Goal: Information Seeking & Learning: Learn about a topic

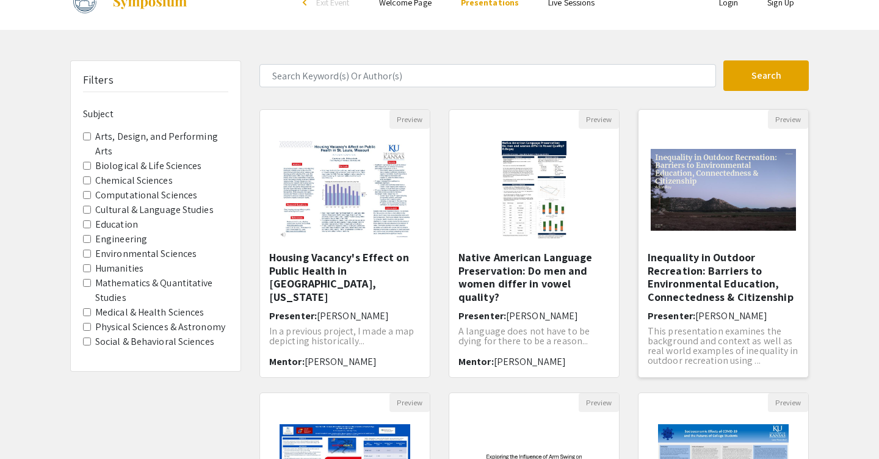
click at [419, 279] on h5 "Inequality in Outdoor Recreation: Barriers to Environmental Education, Connecte…" at bounding box center [722, 277] width 151 height 52
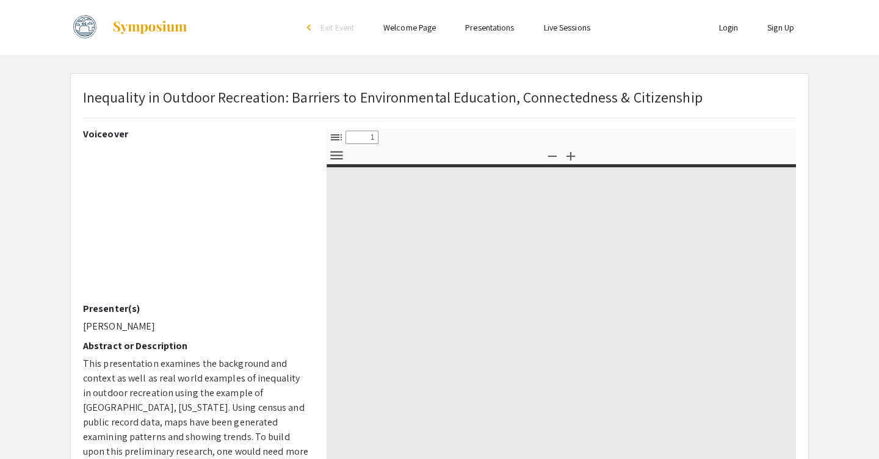
select select "custom"
type input "0"
select select "custom"
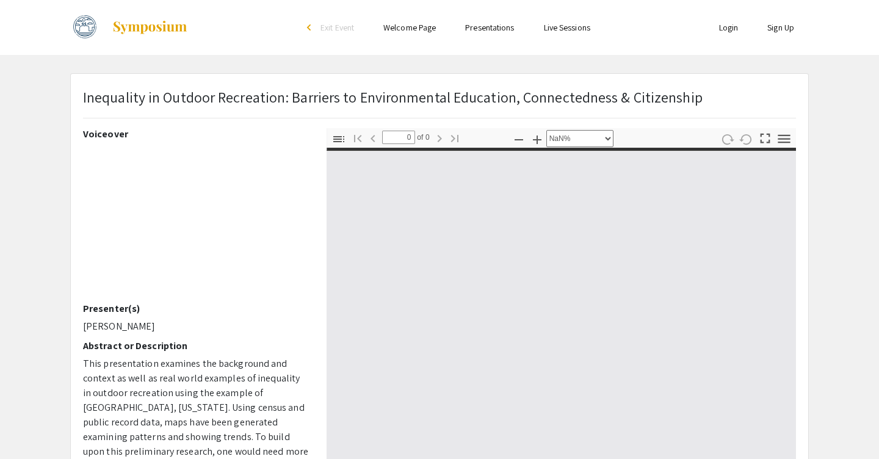
type input "1"
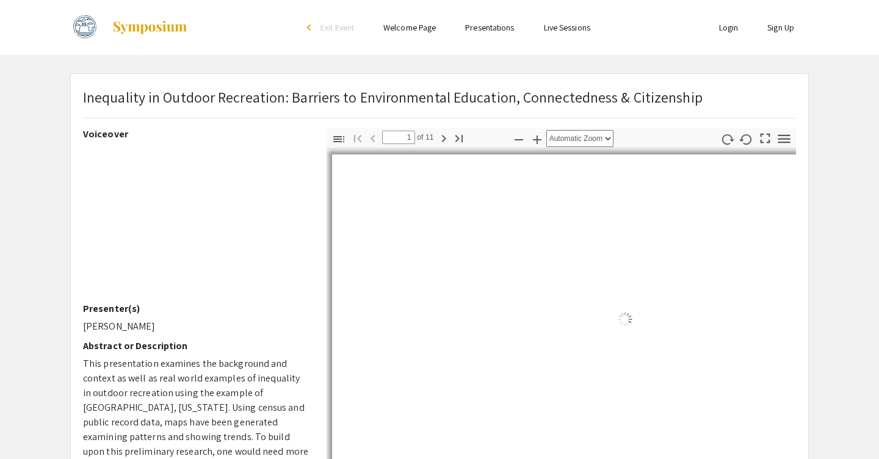
select select "auto"
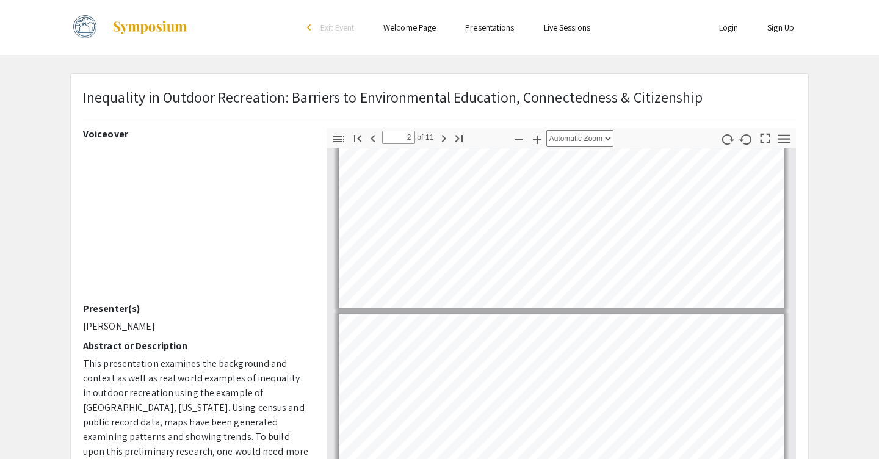
scroll to position [181, 0]
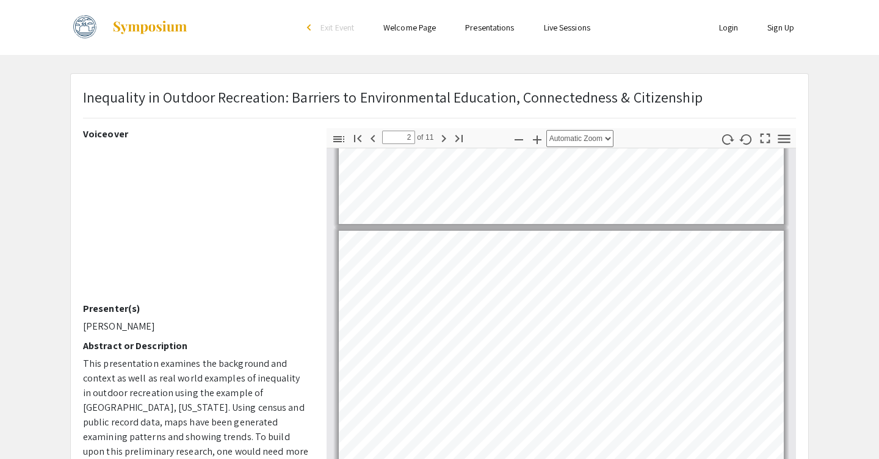
type input "1"
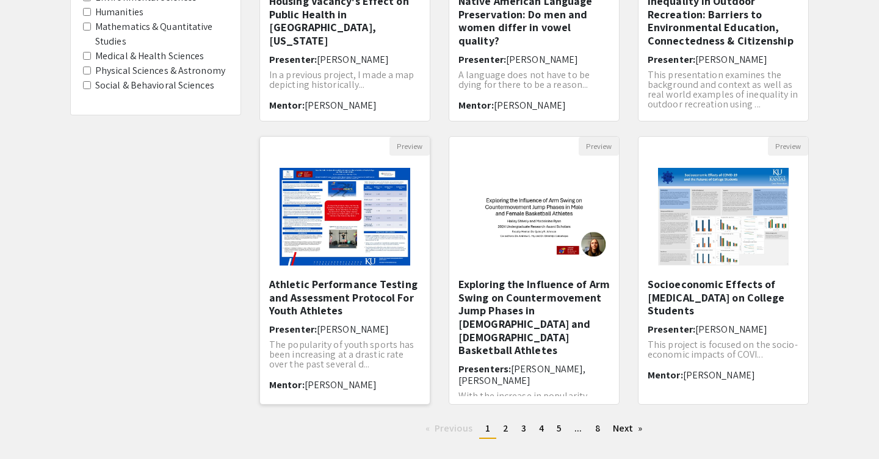
scroll to position [350, 0]
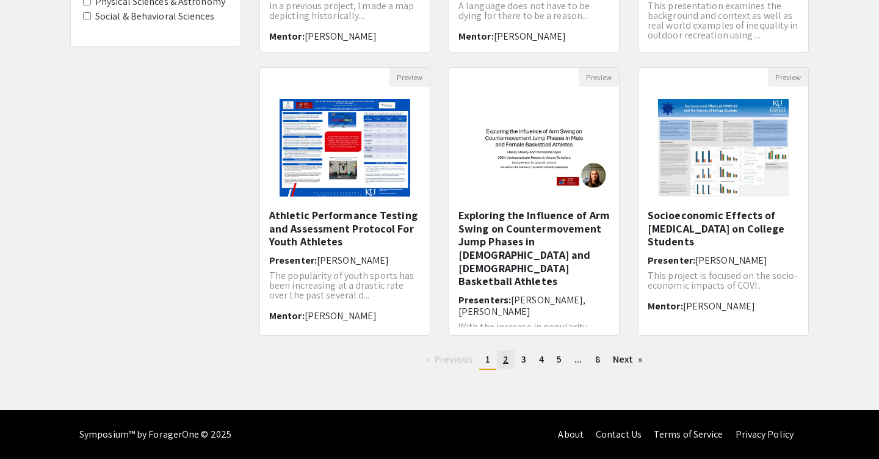
click at [419, 358] on span "2" at bounding box center [505, 359] width 5 height 13
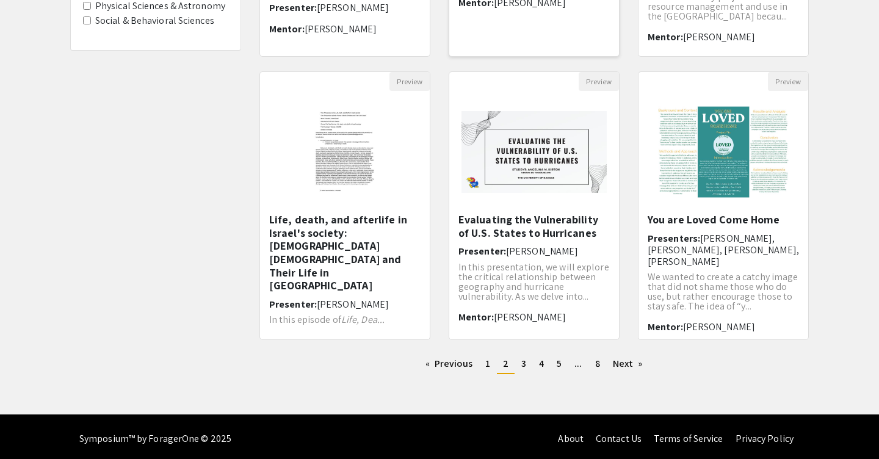
scroll to position [350, 0]
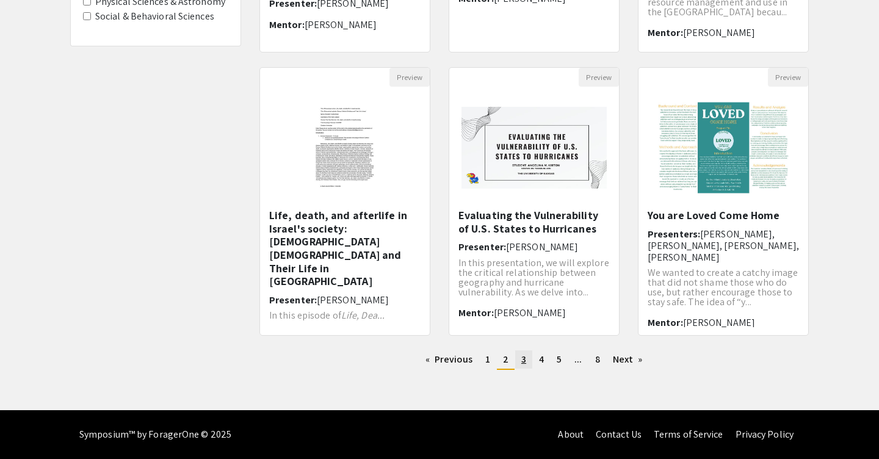
click at [419, 360] on span "3" at bounding box center [523, 359] width 5 height 13
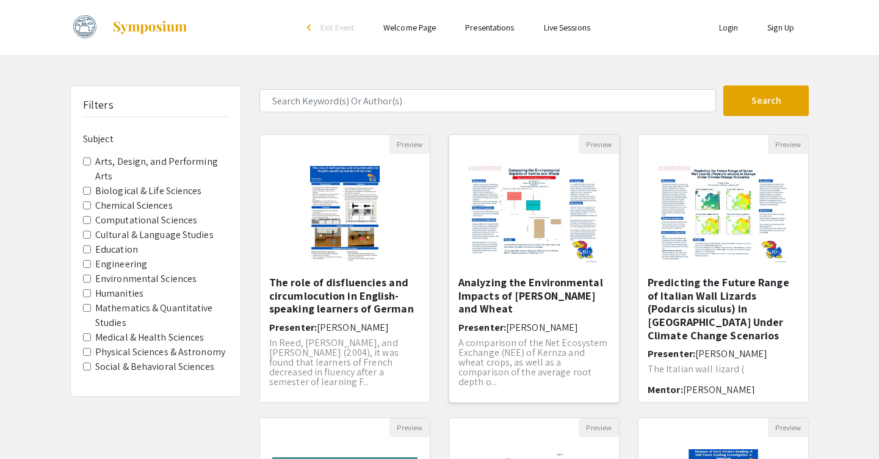
click at [419, 284] on h5 "Analyzing the Environmental Impacts of [PERSON_NAME] and Wheat" at bounding box center [533, 296] width 151 height 40
select select "custom"
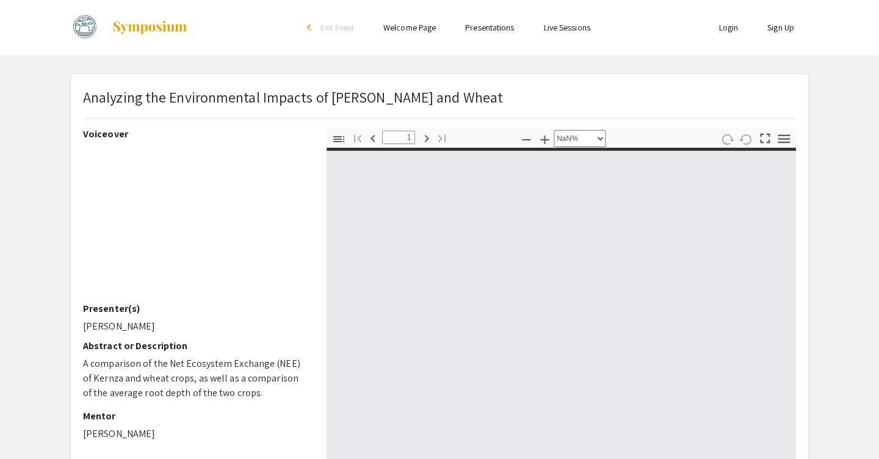
type input "0"
select select "custom"
type input "1"
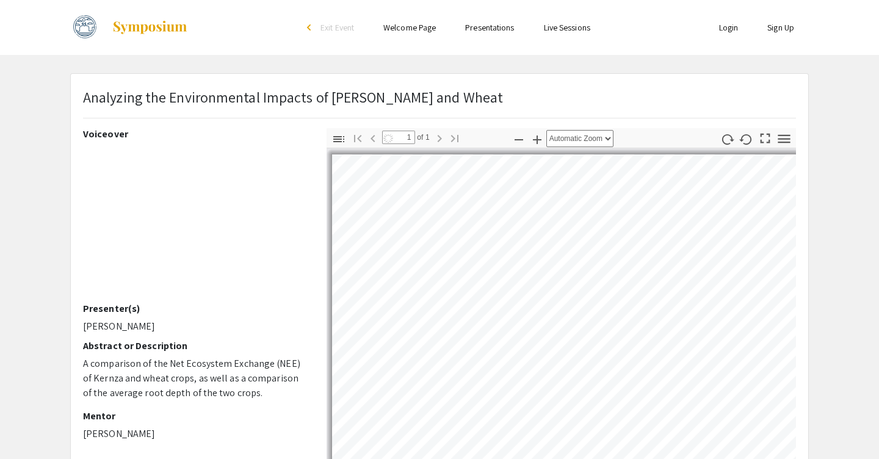
select select "auto"
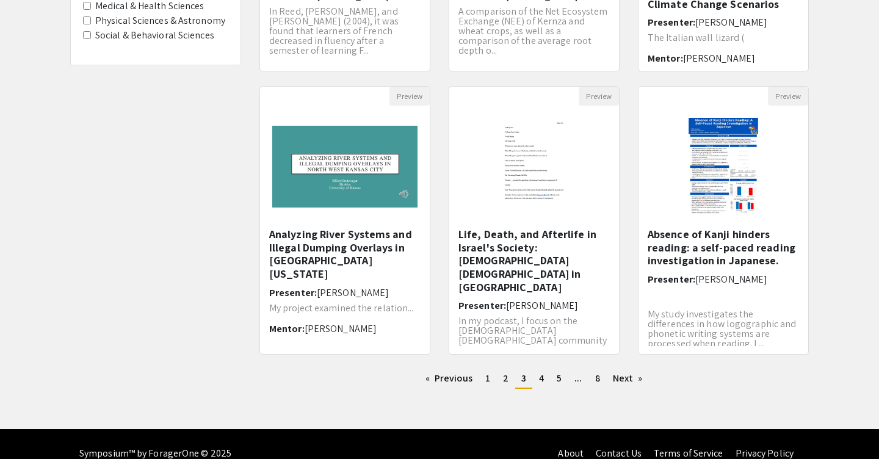
scroll to position [337, 0]
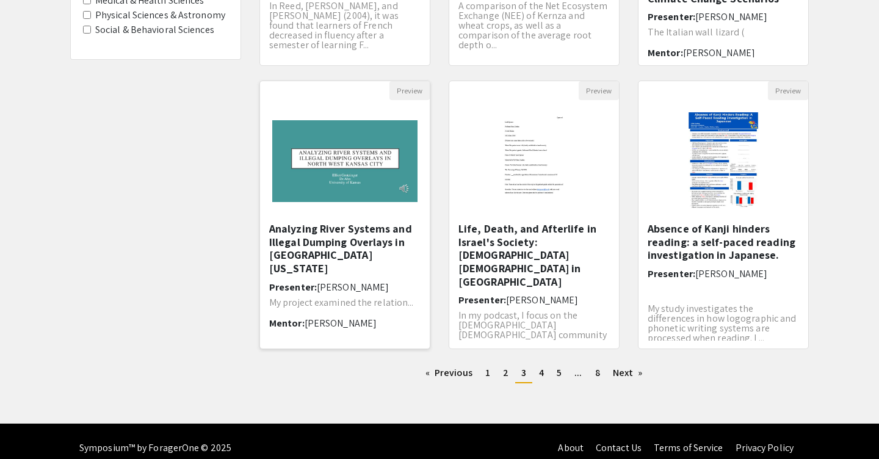
click at [342, 227] on h5 "Analyzing River Systems and Illegal Dumping Overlays in [GEOGRAPHIC_DATA][US_ST…" at bounding box center [344, 248] width 151 height 52
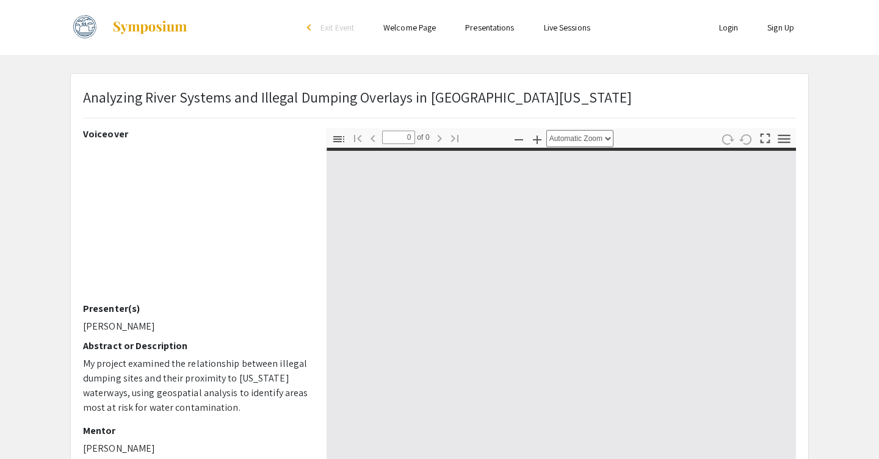
select select "custom"
type input "1"
select select "auto"
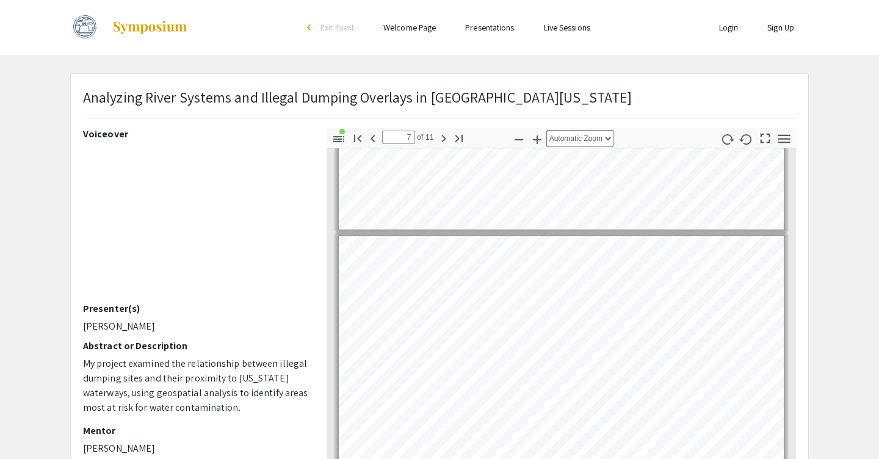
scroll to position [1262, 0]
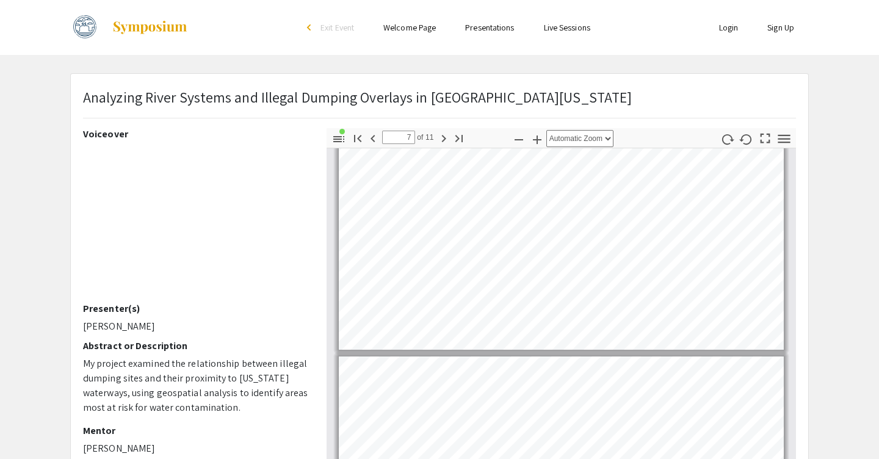
type input "6"
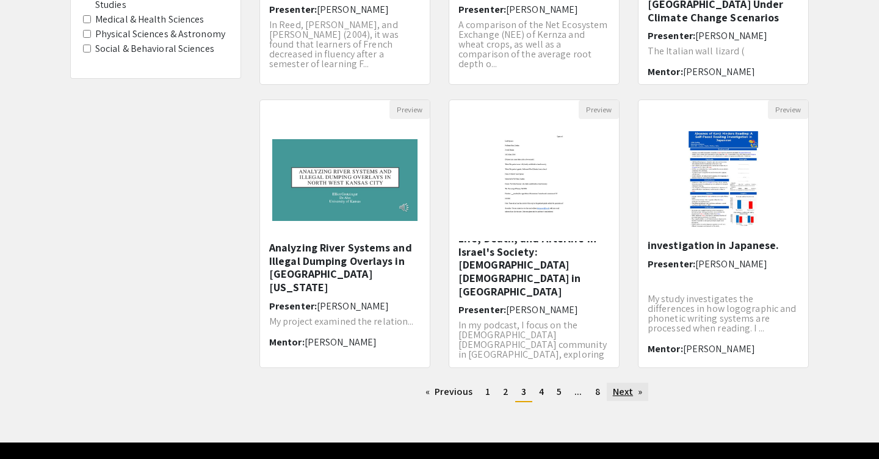
scroll to position [350, 0]
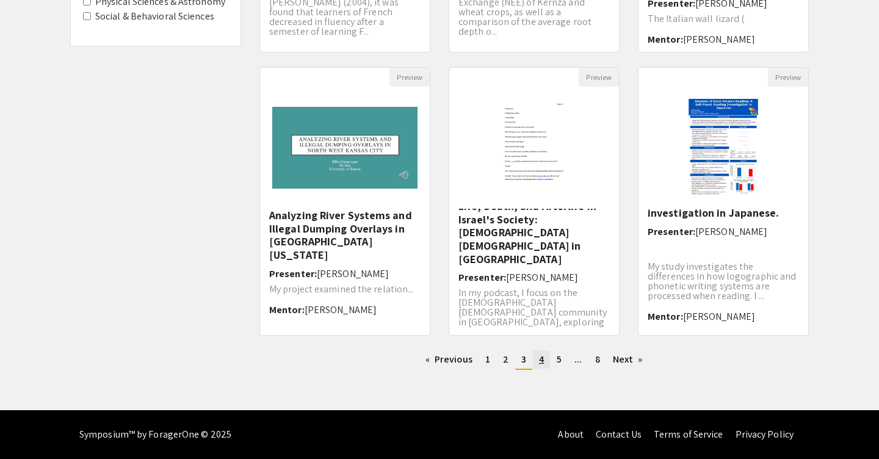
click at [419, 361] on link "page 4" at bounding box center [541, 359] width 17 height 18
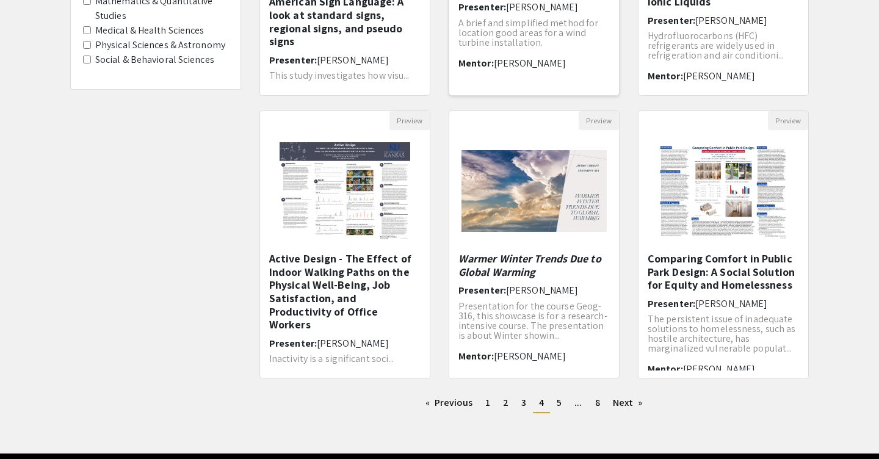
scroll to position [307, 0]
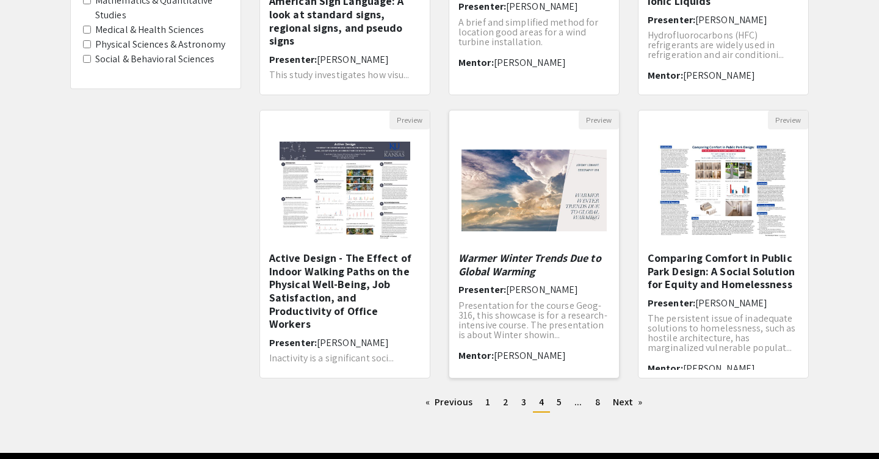
click at [419, 252] on em "Warmer Winter Trends Due to Global Warming" at bounding box center [529, 264] width 143 height 27
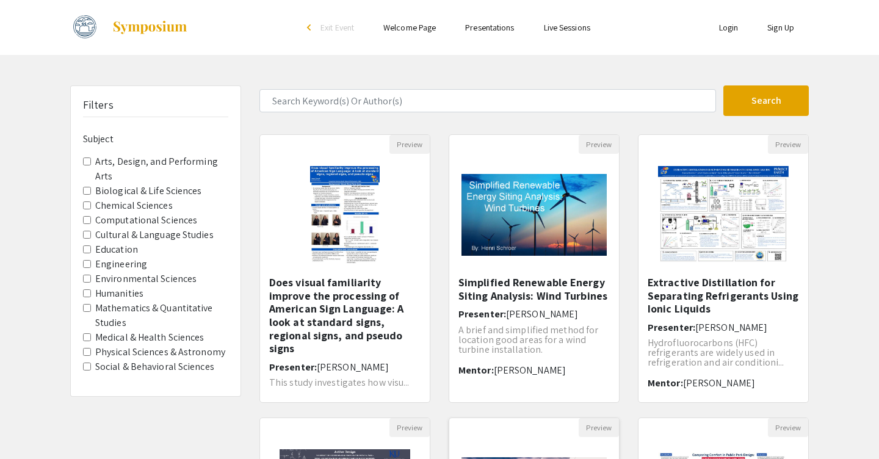
select select "custom"
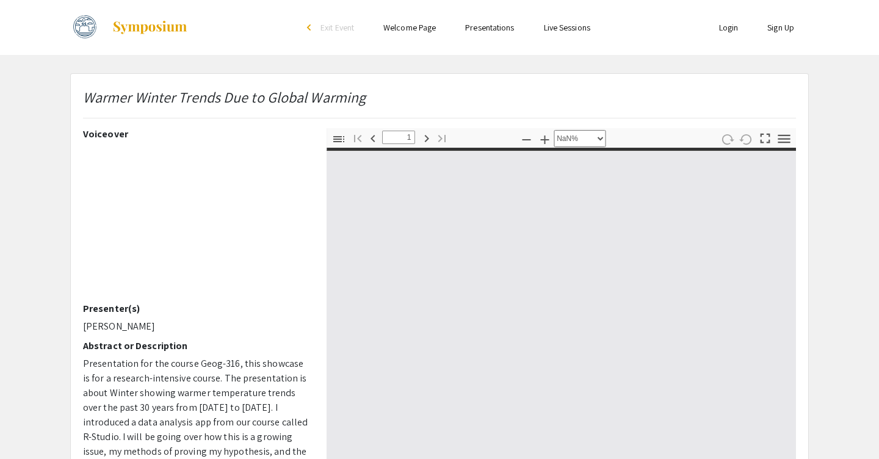
type input "0"
select select "custom"
type input "1"
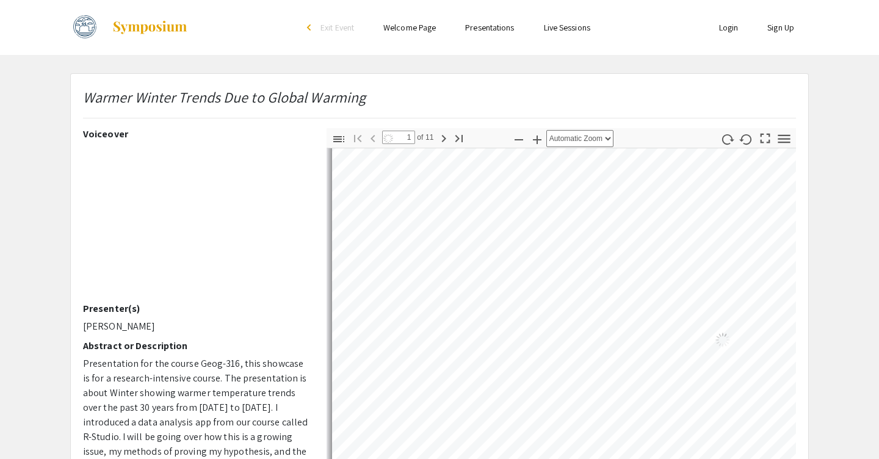
select select "auto"
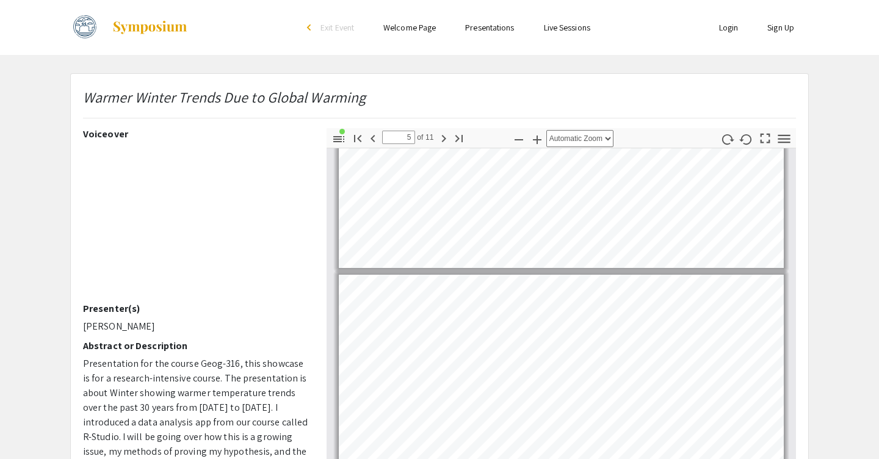
scroll to position [914, 0]
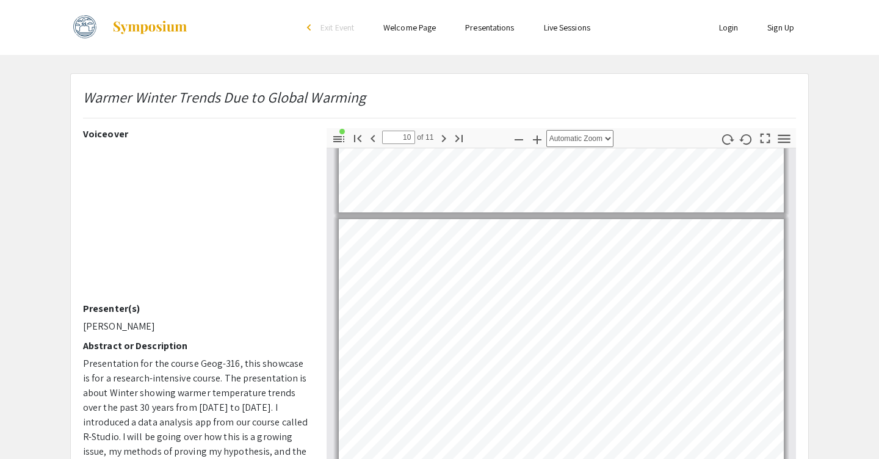
type input "11"
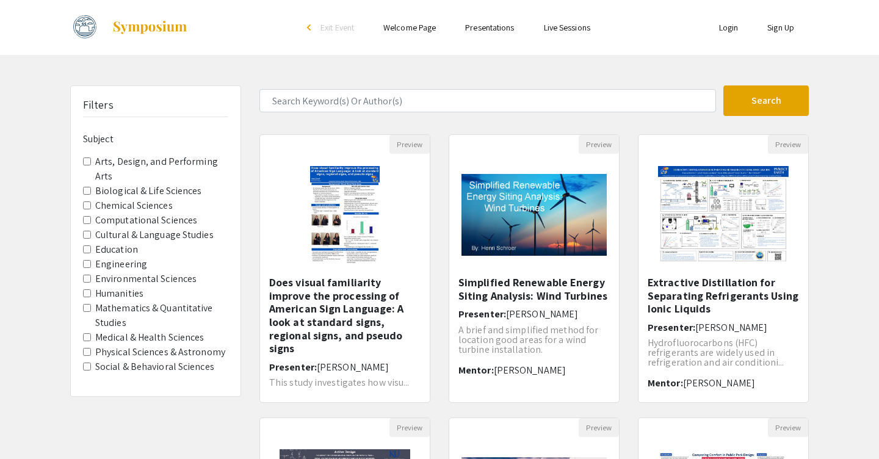
scroll to position [307, 0]
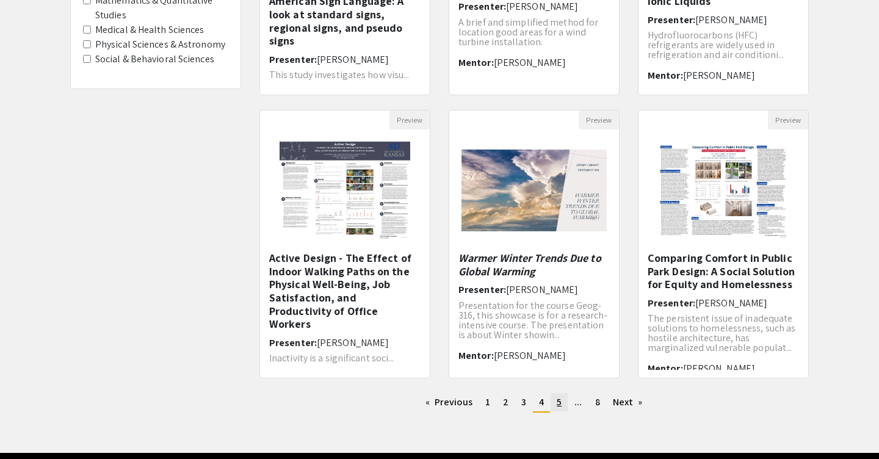
click at [419, 400] on span "5" at bounding box center [558, 401] width 5 height 13
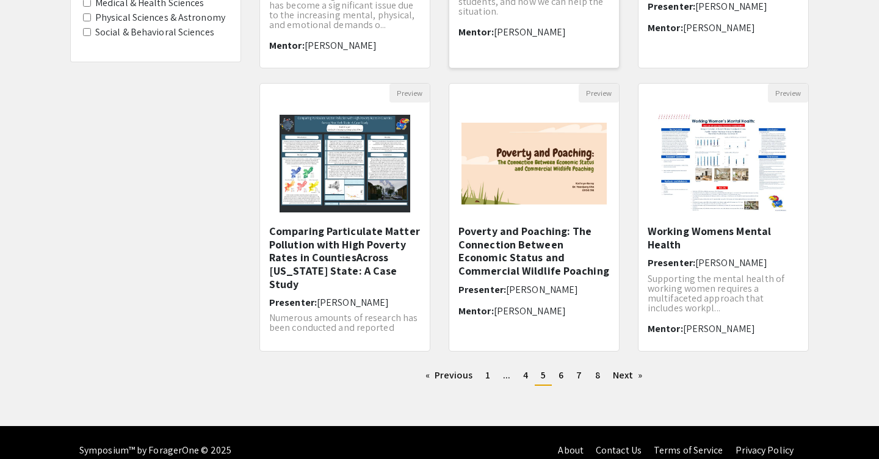
scroll to position [350, 0]
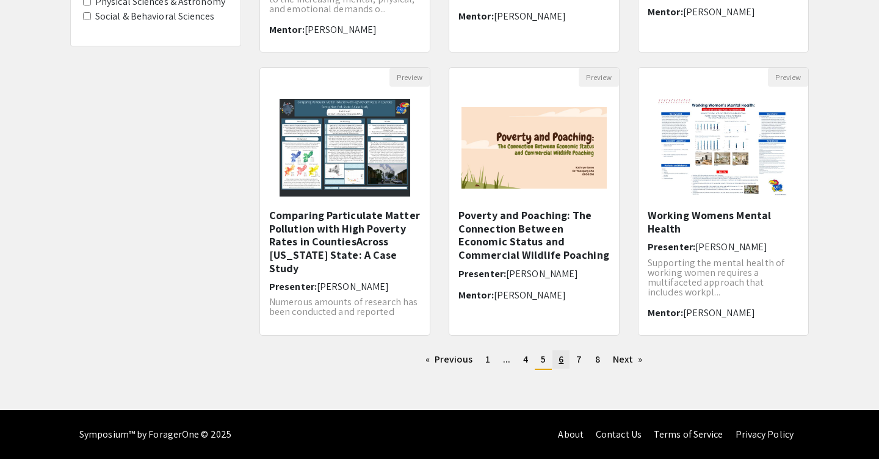
click at [419, 362] on link "page 6" at bounding box center [560, 359] width 17 height 18
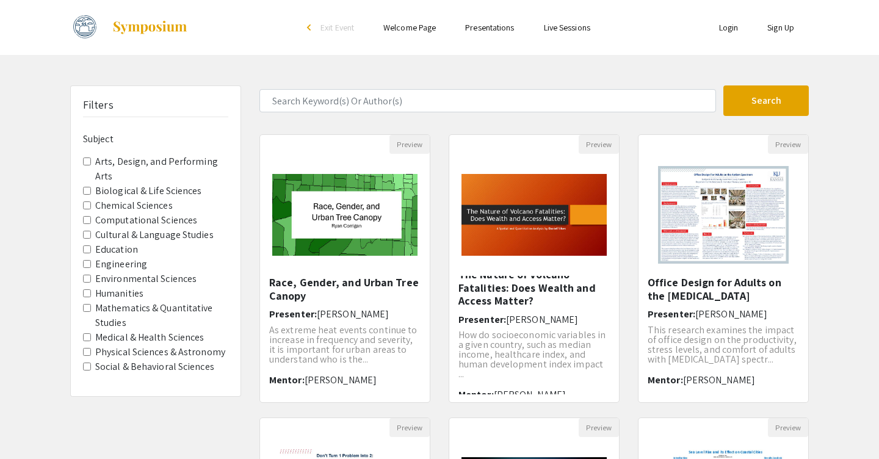
scroll to position [9, 0]
click at [369, 271] on div "Open Presentation <p>Race, Gender, and Urban Tree Canopy</p>" at bounding box center [345, 215] width 170 height 122
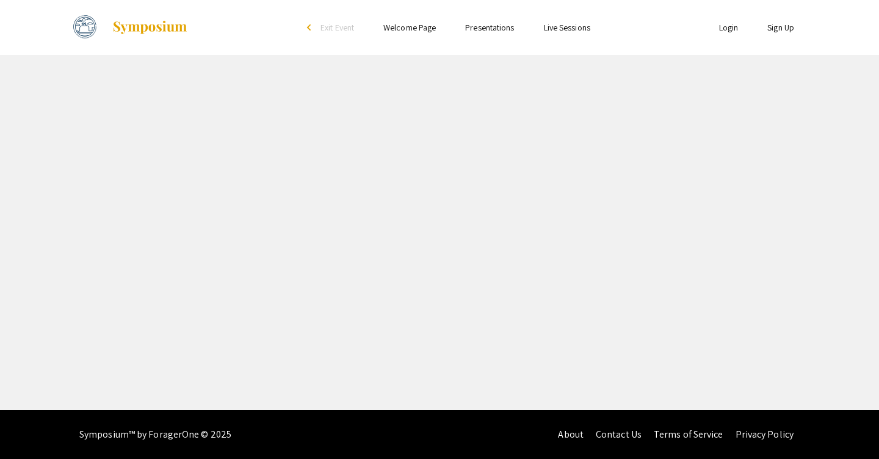
select select "custom"
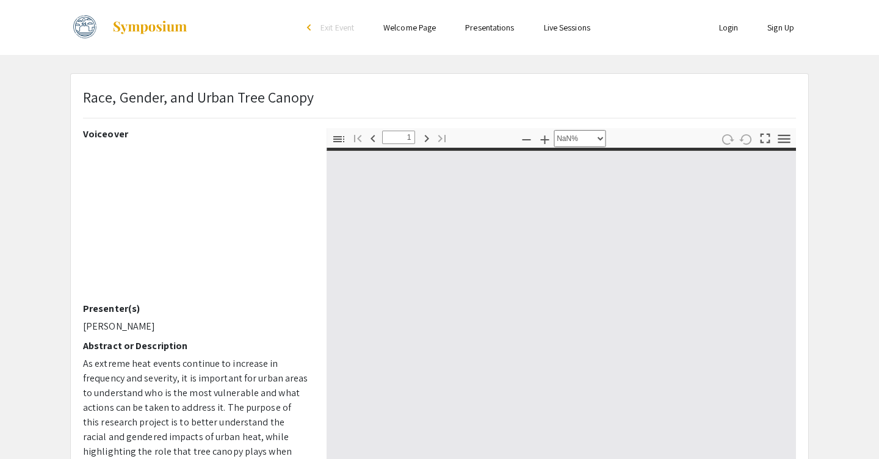
type input "0"
select select "custom"
type input "1"
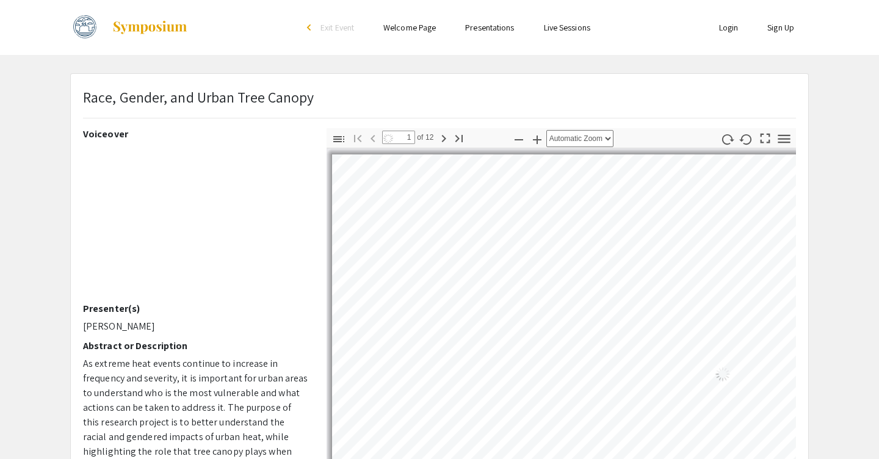
select select "auto"
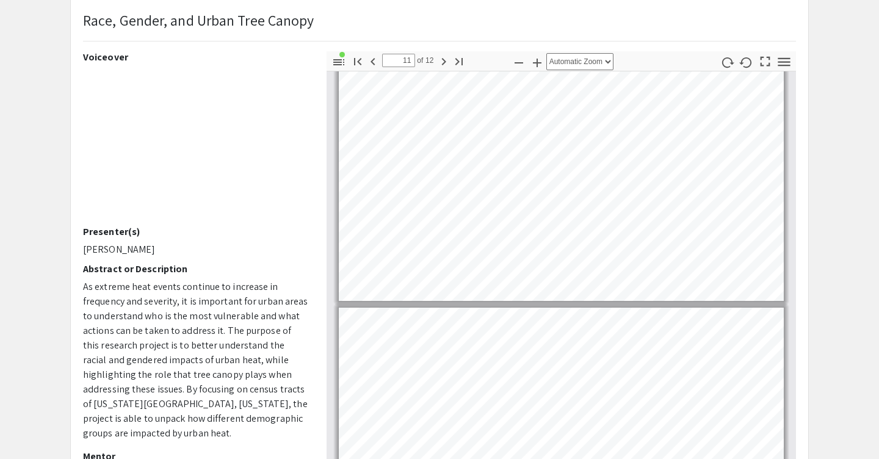
scroll to position [2594, 0]
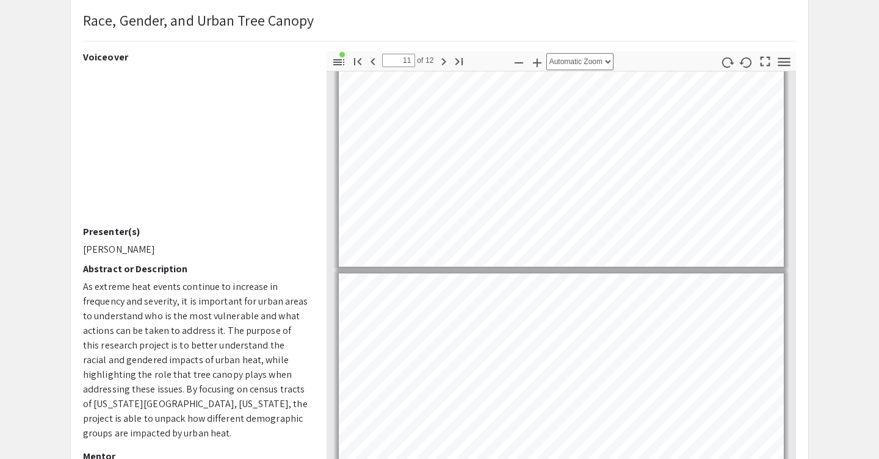
type input "12"
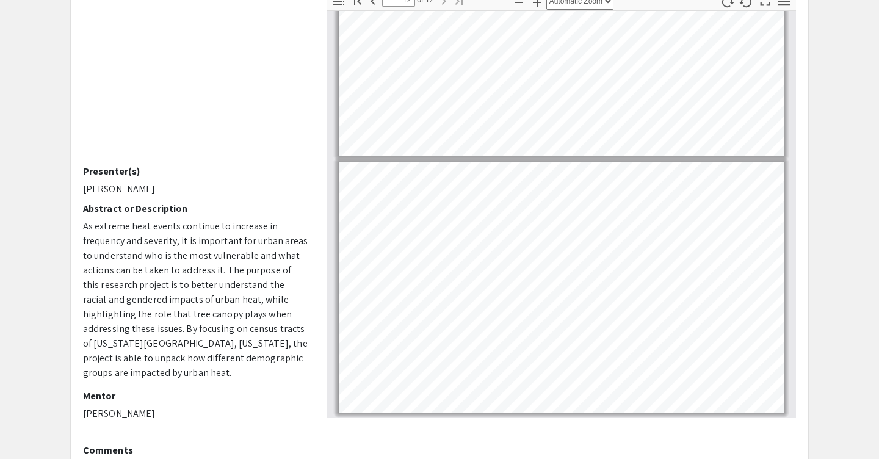
scroll to position [71, 0]
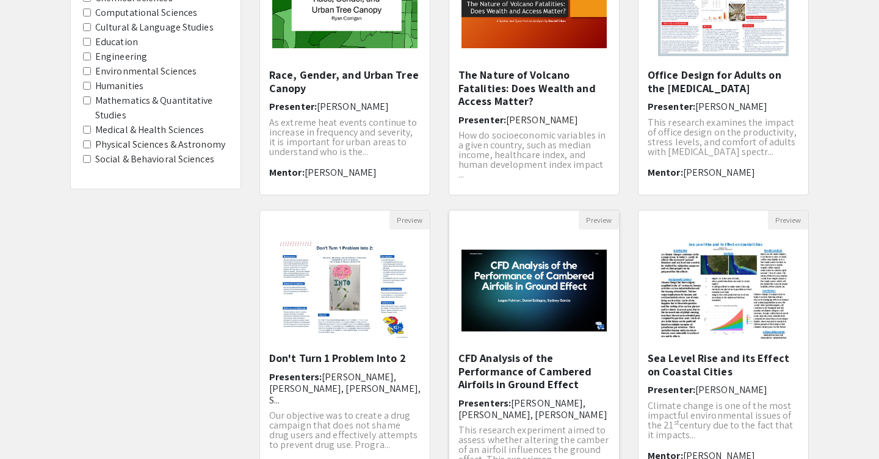
scroll to position [210, 0]
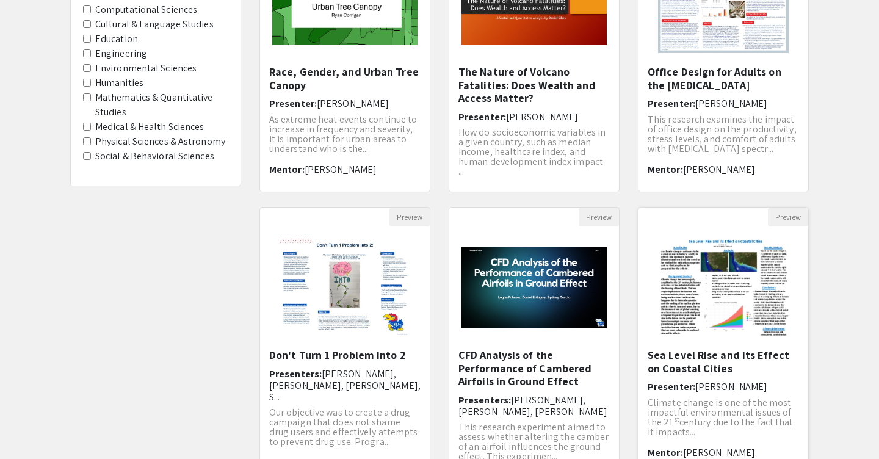
click at [419, 360] on h5 "Sea Level Rise and its Effect on Coastal Cities" at bounding box center [722, 361] width 151 height 26
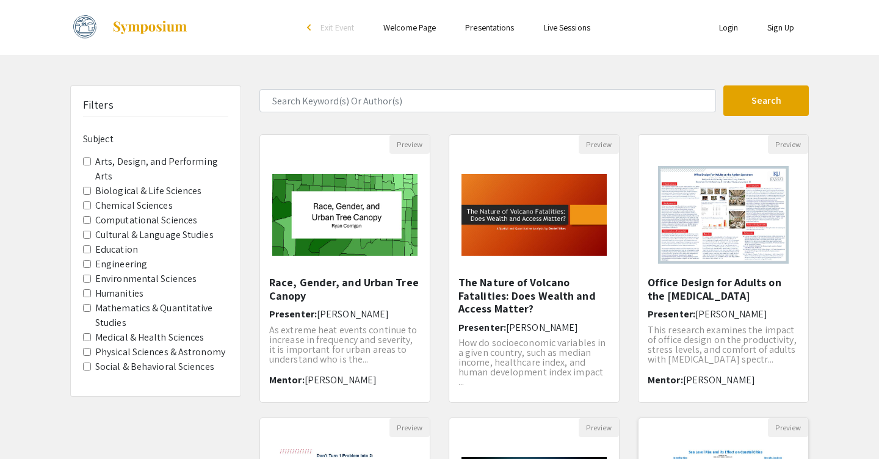
select select "custom"
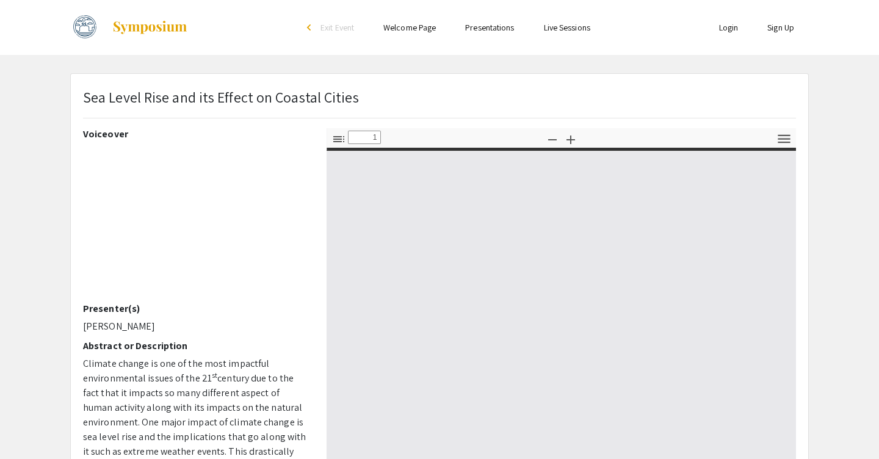
type input "0"
select select "custom"
type input "1"
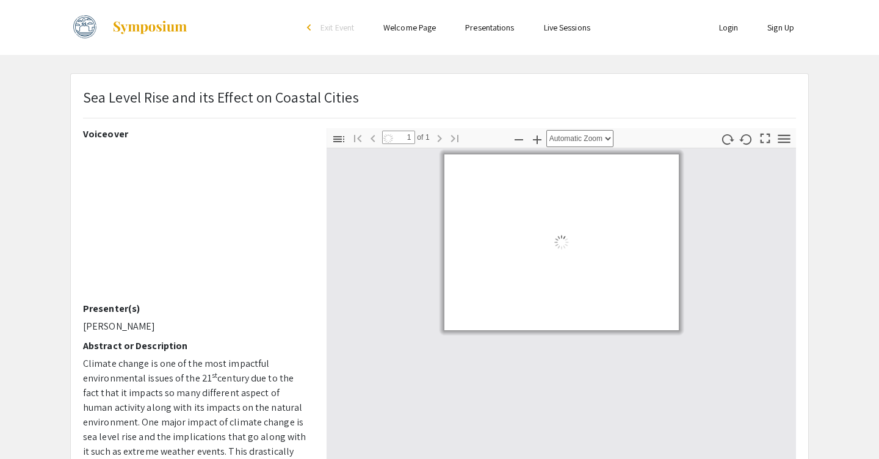
select select "auto"
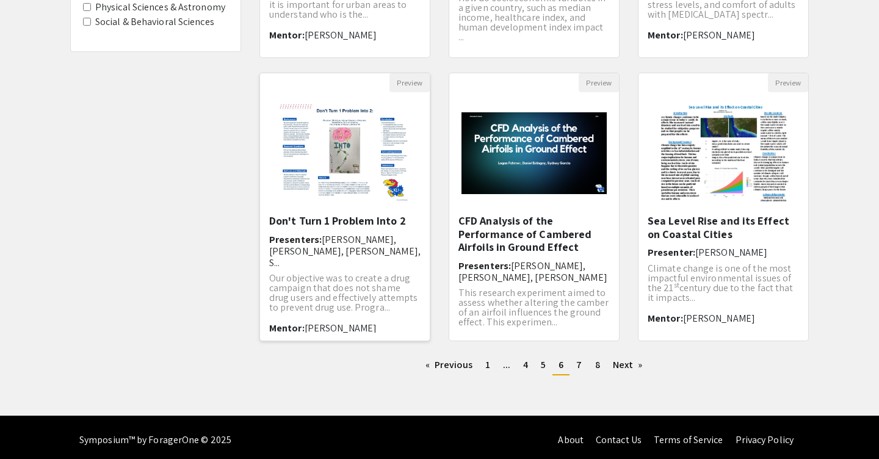
scroll to position [350, 0]
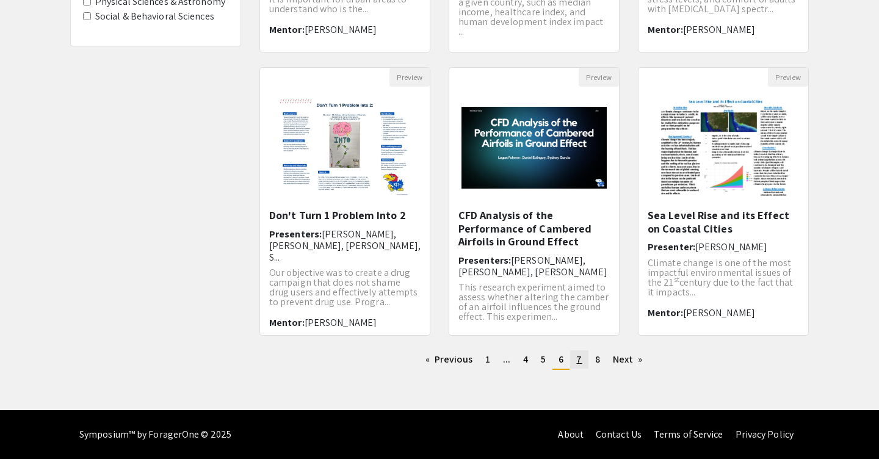
click at [419, 359] on span "7" at bounding box center [578, 359] width 5 height 13
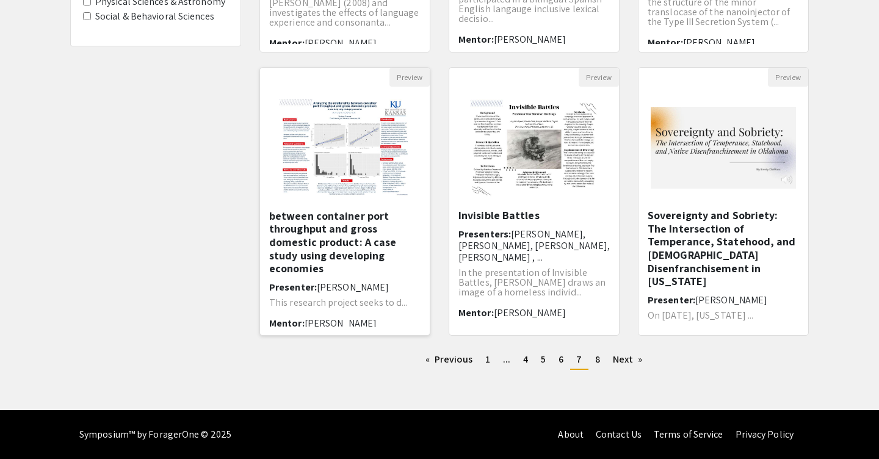
scroll to position [20, 0]
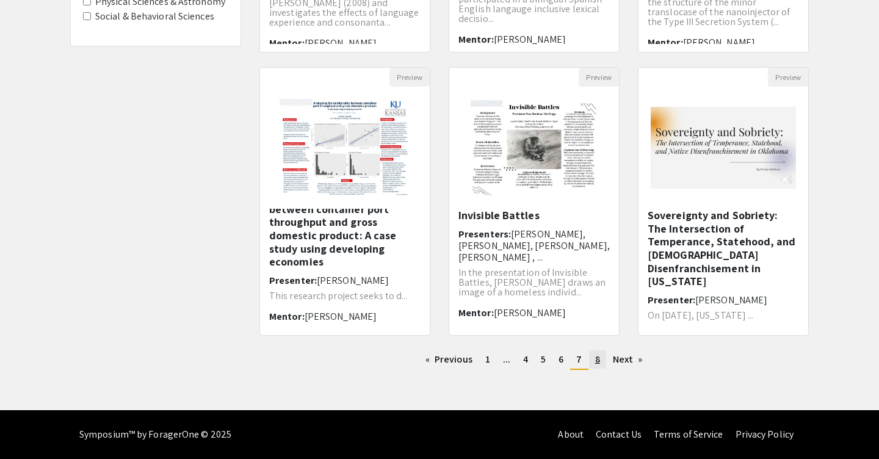
click at [419, 358] on link "page 8" at bounding box center [597, 359] width 17 height 18
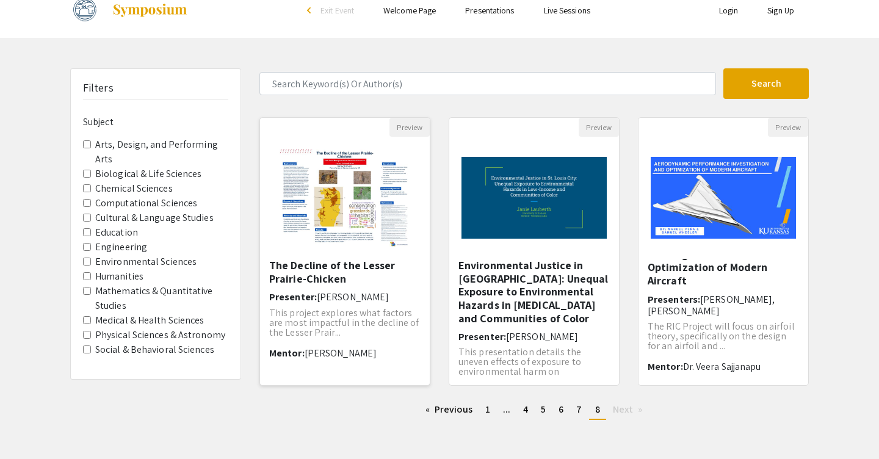
click at [332, 271] on h5 "The Decline of the Lesser Prairie-Chicken" at bounding box center [344, 272] width 151 height 26
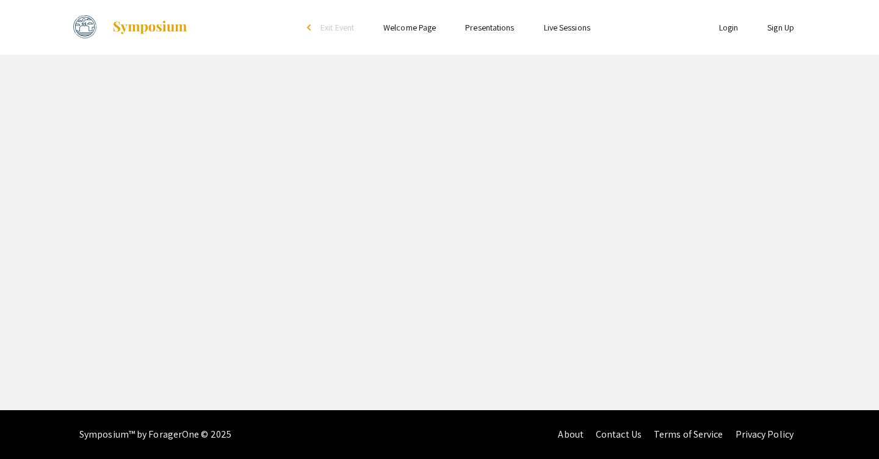
select select "custom"
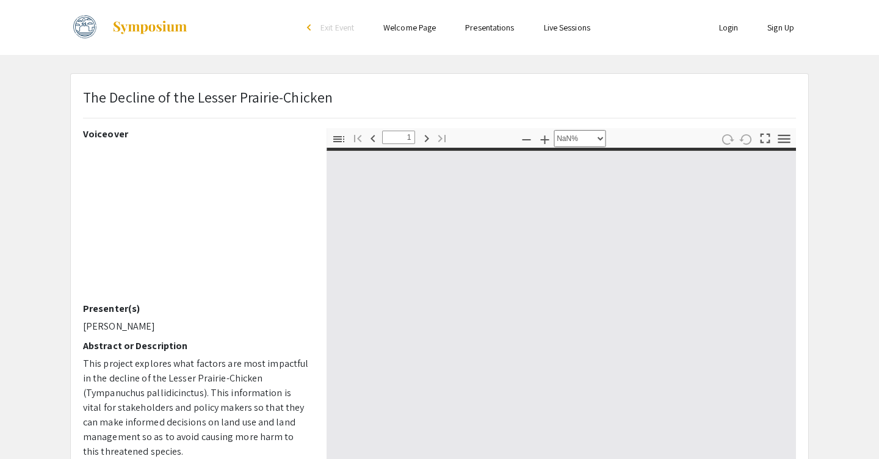
type input "0"
select select "custom"
type input "1"
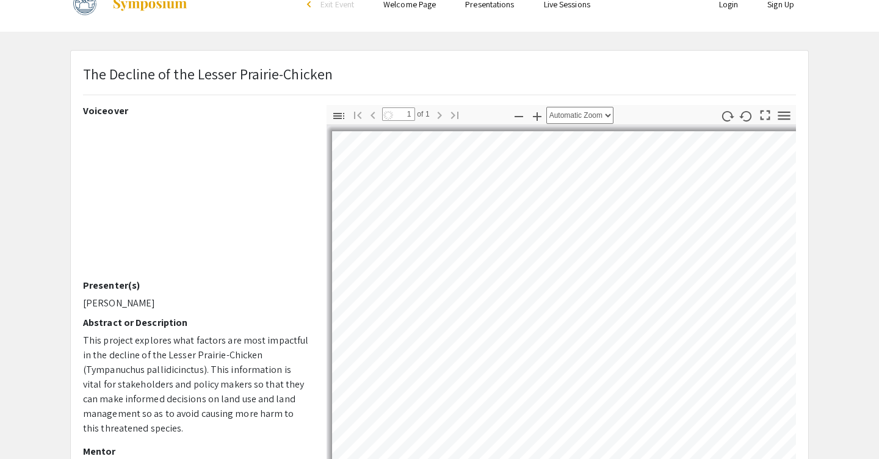
select select "auto"
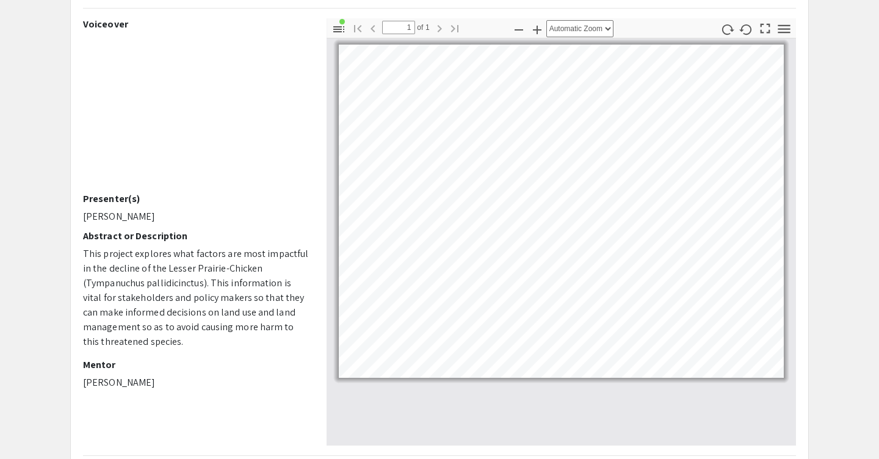
scroll to position [107, 0]
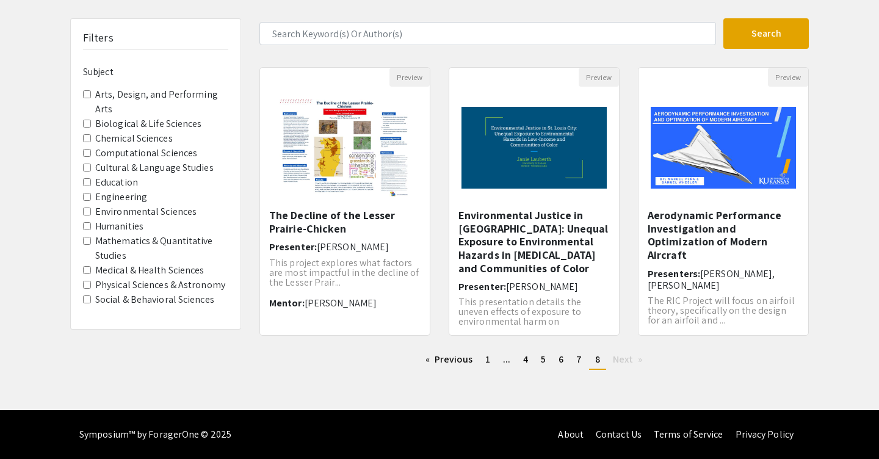
scroll to position [17, 0]
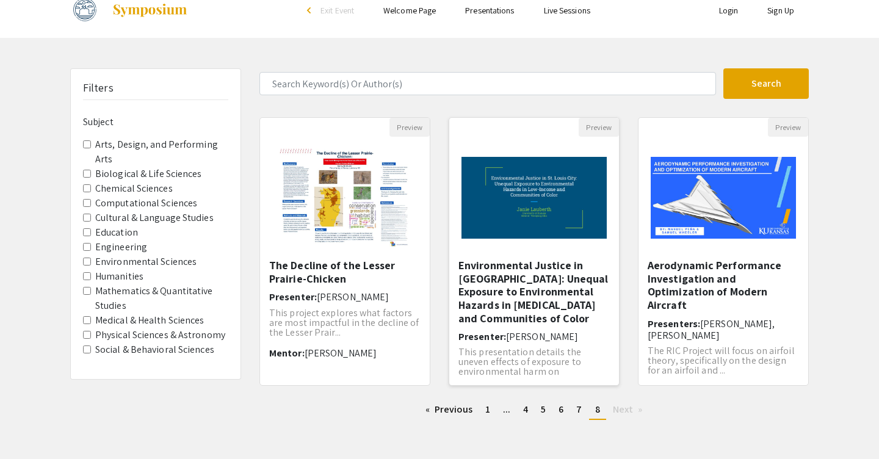
click at [419, 264] on h5 "Environmental Justice in [GEOGRAPHIC_DATA]: Unequal Exposure to Environmental H…" at bounding box center [533, 292] width 151 height 66
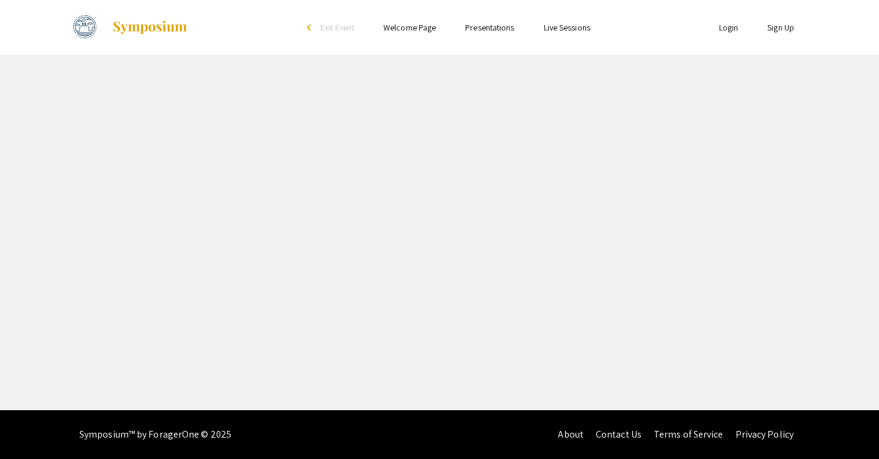
select select "custom"
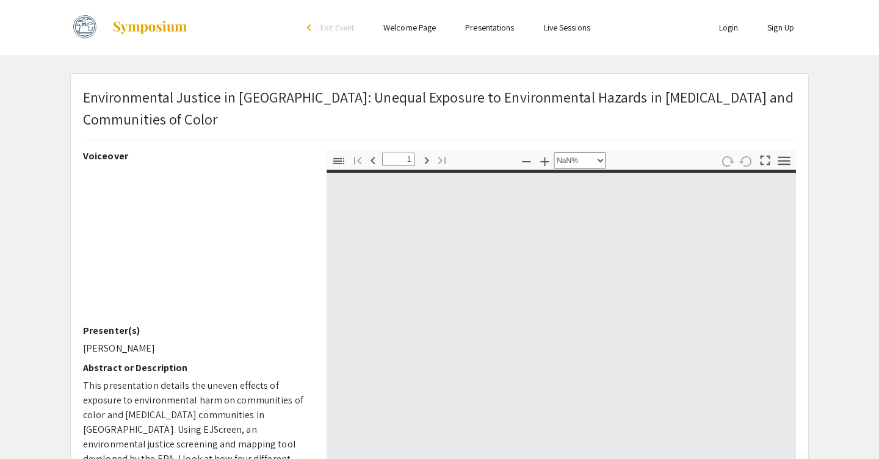
type input "0"
select select "custom"
type input "1"
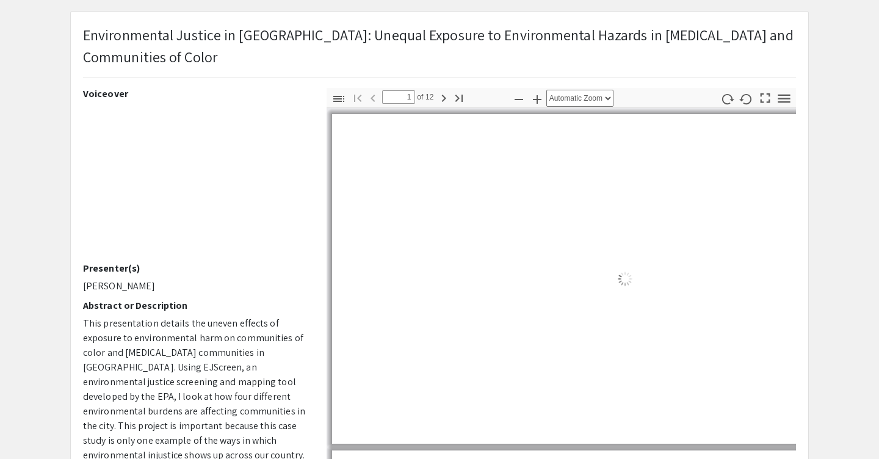
scroll to position [79, 0]
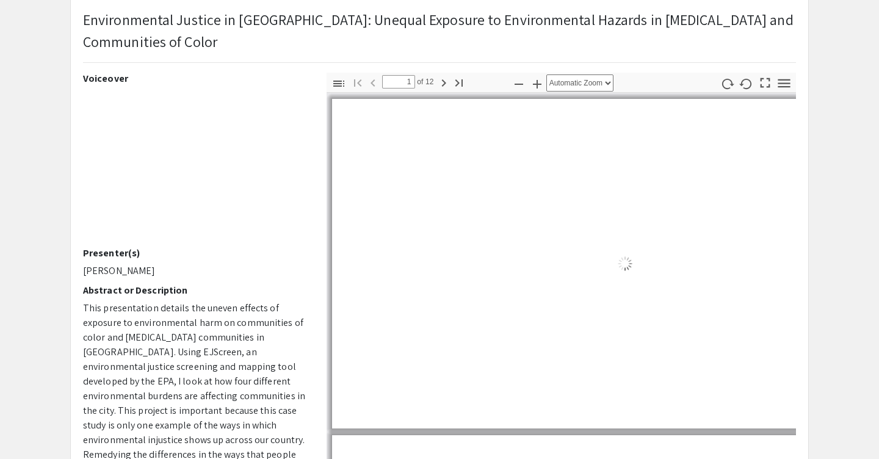
select select "auto"
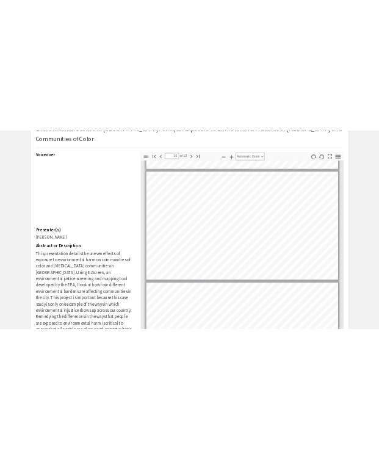
scroll to position [2295, 0]
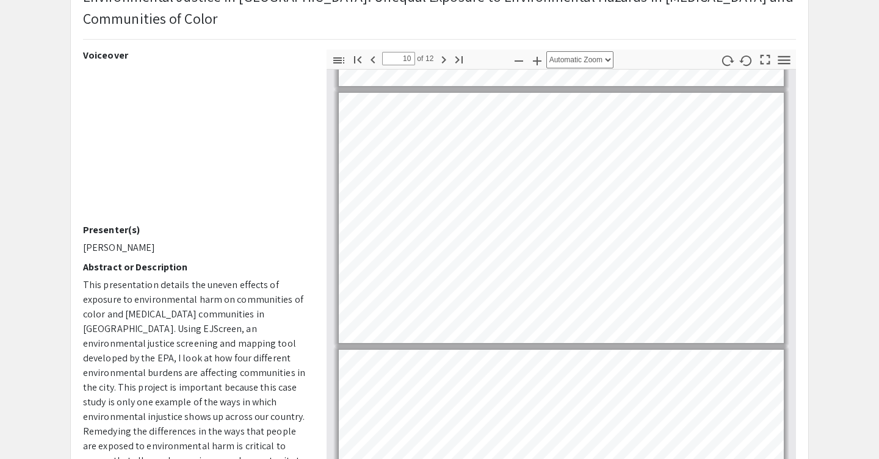
type input "9"
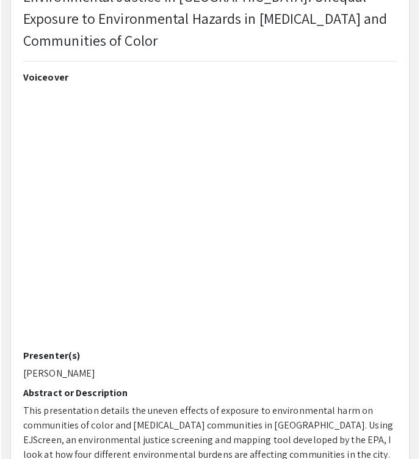
scroll to position [1641, 0]
